Goal: Task Accomplishment & Management: Use online tool/utility

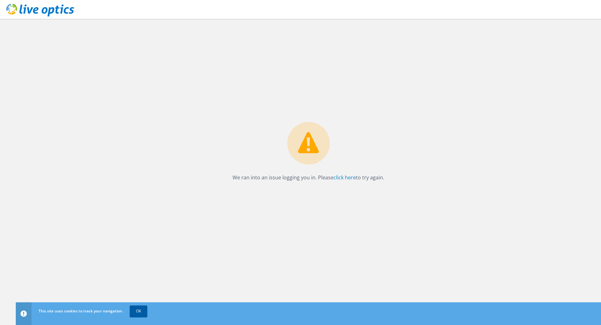
click at [135, 313] on link "OK" at bounding box center [139, 311] width 18 height 11
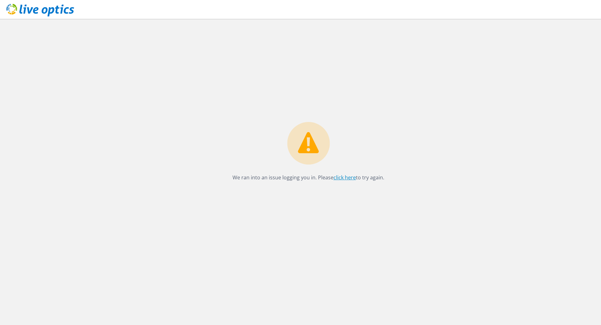
click at [338, 178] on link "click here" at bounding box center [344, 177] width 22 height 7
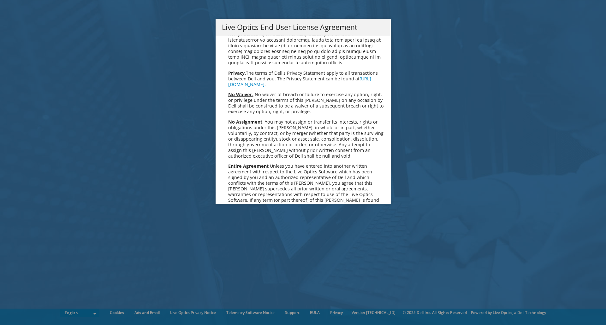
scroll to position [2385, 0]
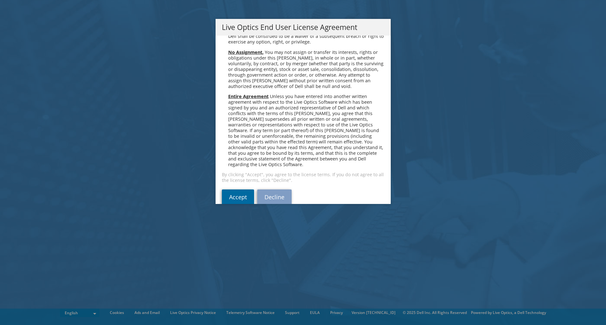
click at [238, 190] on link "Accept" at bounding box center [238, 197] width 32 height 15
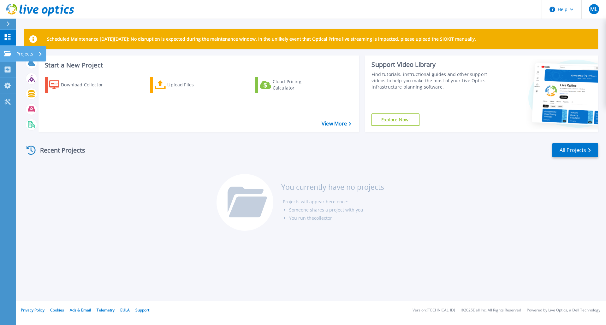
click at [9, 51] on icon at bounding box center [8, 53] width 8 height 5
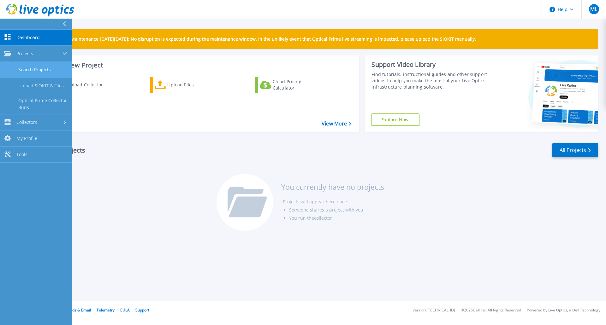
click at [50, 70] on link "Search Projects" at bounding box center [36, 70] width 72 height 16
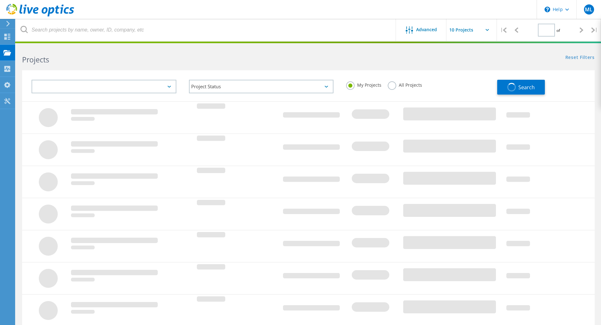
type input "1"
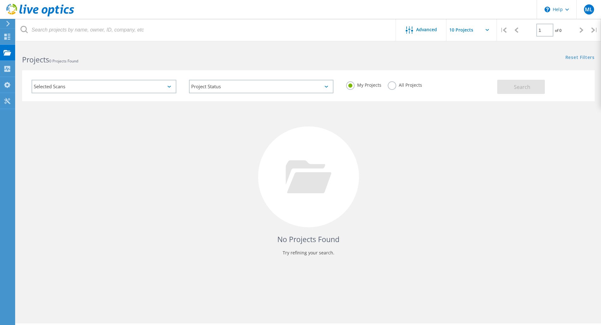
click at [391, 87] on label "All Projects" at bounding box center [405, 84] width 34 height 6
click at [0, 0] on input "All Projects" at bounding box center [0, 0] width 0 height 0
click at [518, 87] on span "Search" at bounding box center [522, 87] width 16 height 7
click at [171, 86] on div "Selected Scans" at bounding box center [104, 87] width 145 height 14
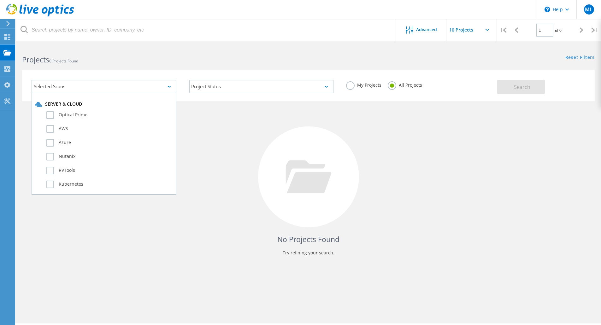
click at [171, 86] on div "Selected Scans" at bounding box center [104, 87] width 145 height 14
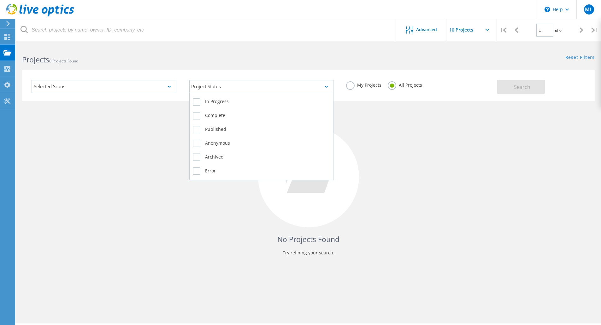
click at [328, 85] on div "Project Status" at bounding box center [261, 87] width 145 height 14
click at [214, 100] on label "In Progress" at bounding box center [261, 102] width 137 height 8
click at [0, 0] on input "In Progress" at bounding box center [0, 0] width 0 height 0
click at [208, 117] on label "Complete" at bounding box center [261, 116] width 137 height 8
click at [0, 0] on input "Complete" at bounding box center [0, 0] width 0 height 0
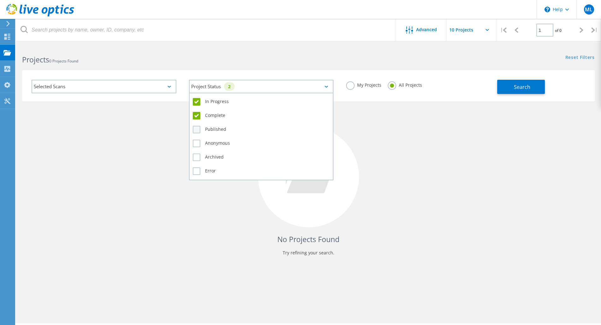
click at [208, 127] on label "Published" at bounding box center [261, 130] width 137 height 8
click at [0, 0] on input "Published" at bounding box center [0, 0] width 0 height 0
click at [208, 142] on label "Anonymous" at bounding box center [261, 144] width 137 height 8
click at [0, 0] on input "Anonymous" at bounding box center [0, 0] width 0 height 0
drag, startPoint x: 206, startPoint y: 156, endPoint x: 208, endPoint y: 164, distance: 8.3
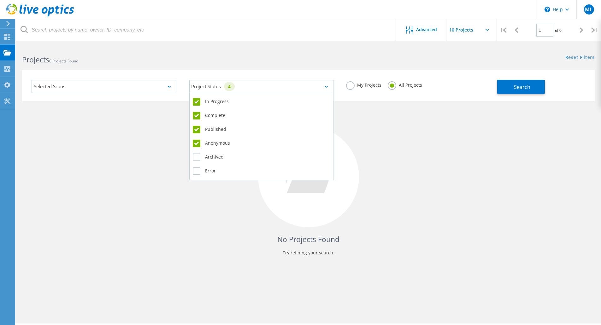
click at [206, 157] on label "Archived" at bounding box center [261, 158] width 137 height 8
click at [0, 0] on input "Archived" at bounding box center [0, 0] width 0 height 0
drag, startPoint x: 207, startPoint y: 173, endPoint x: 224, endPoint y: 178, distance: 18.1
click at [207, 173] on label "Error" at bounding box center [261, 171] width 137 height 8
click at [0, 0] on input "Error" at bounding box center [0, 0] width 0 height 0
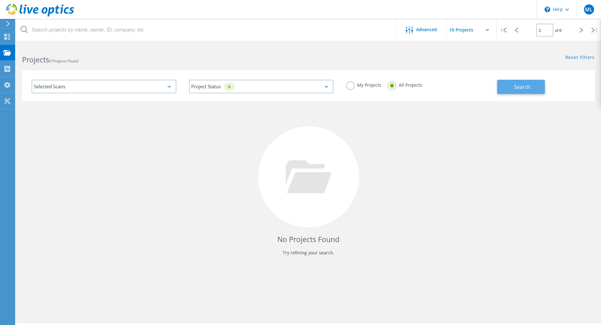
click at [515, 90] on span "Search" at bounding box center [522, 87] width 16 height 7
